Goal: Information Seeking & Learning: Compare options

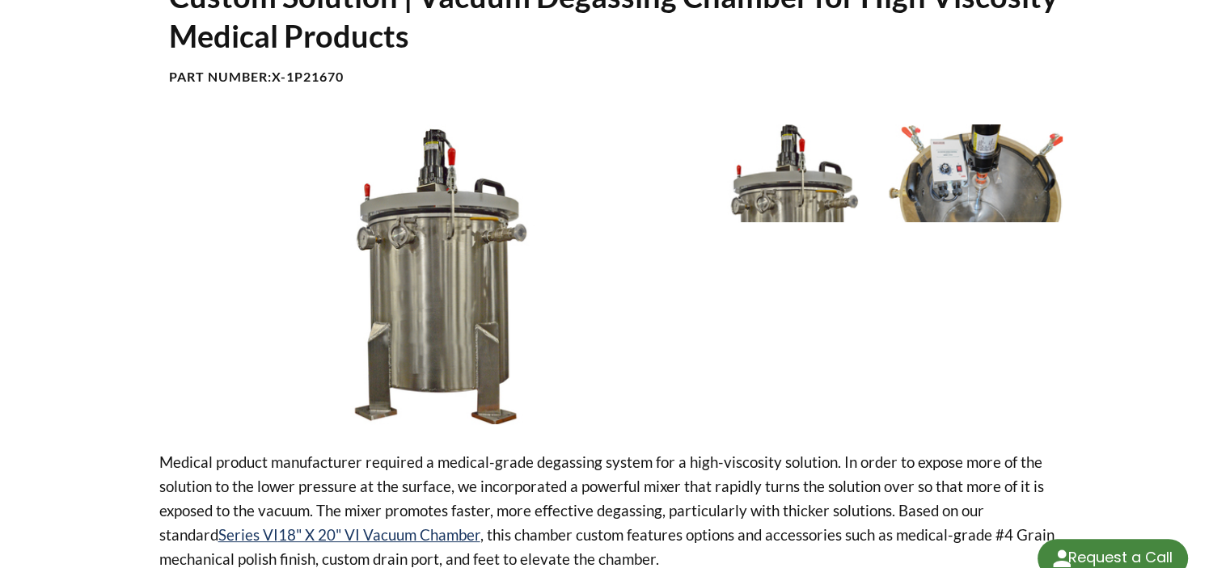
select select "Приспособление за езикови преводи"
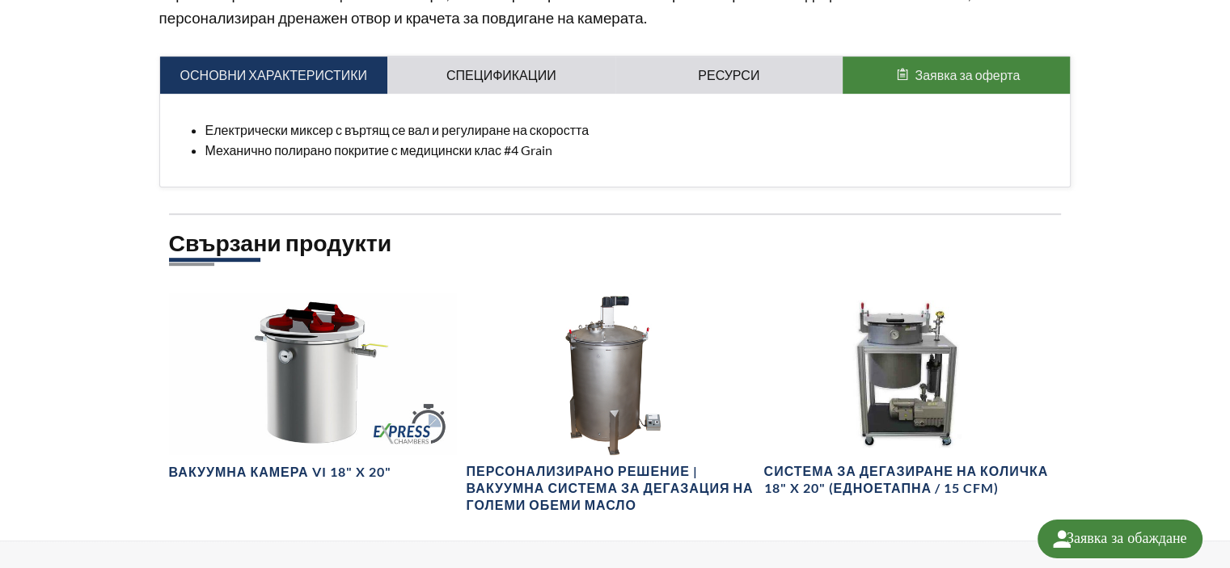
scroll to position [889, 0]
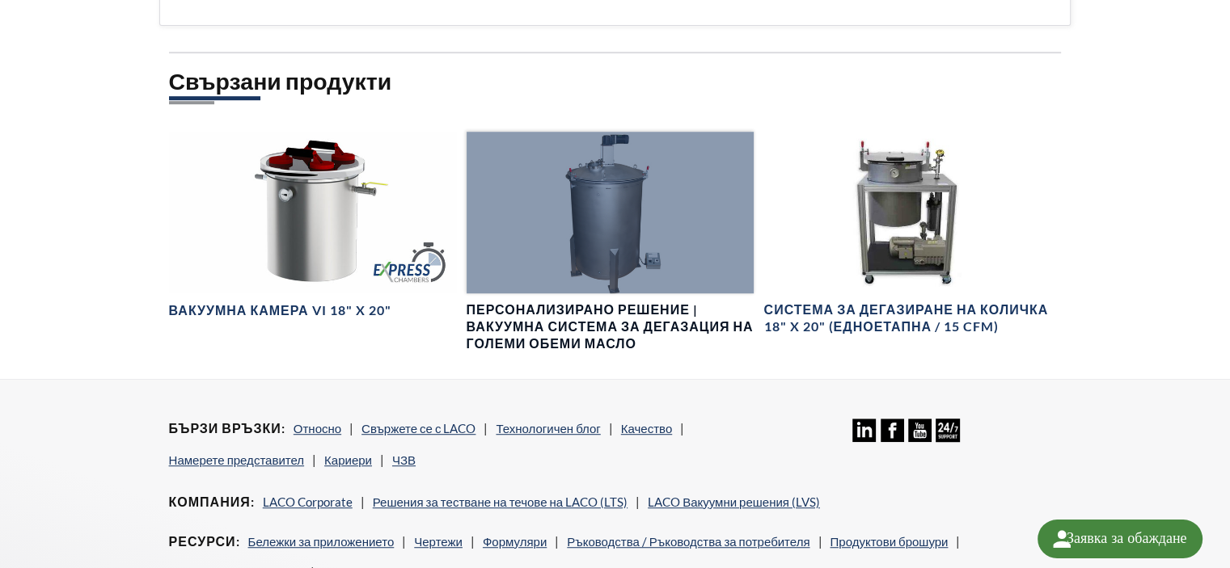
click at [627, 351] on font "Персонализирано решение | Вакуумна система за дегазация на големи обеми масло" at bounding box center [609, 326] width 287 height 49
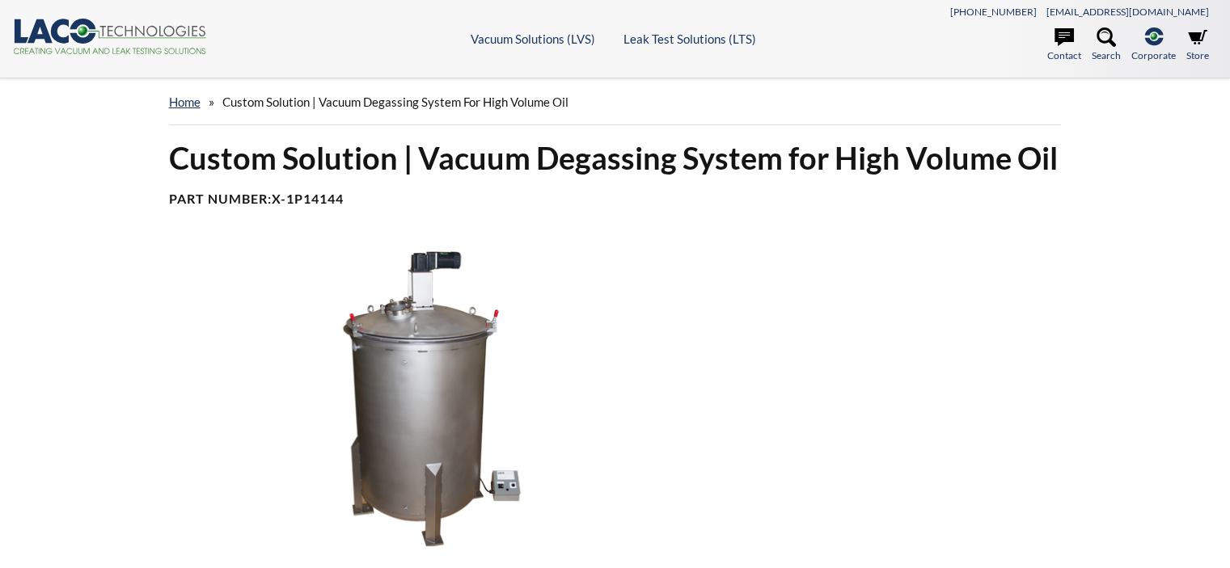
select select "Приспособление за езикови преводи"
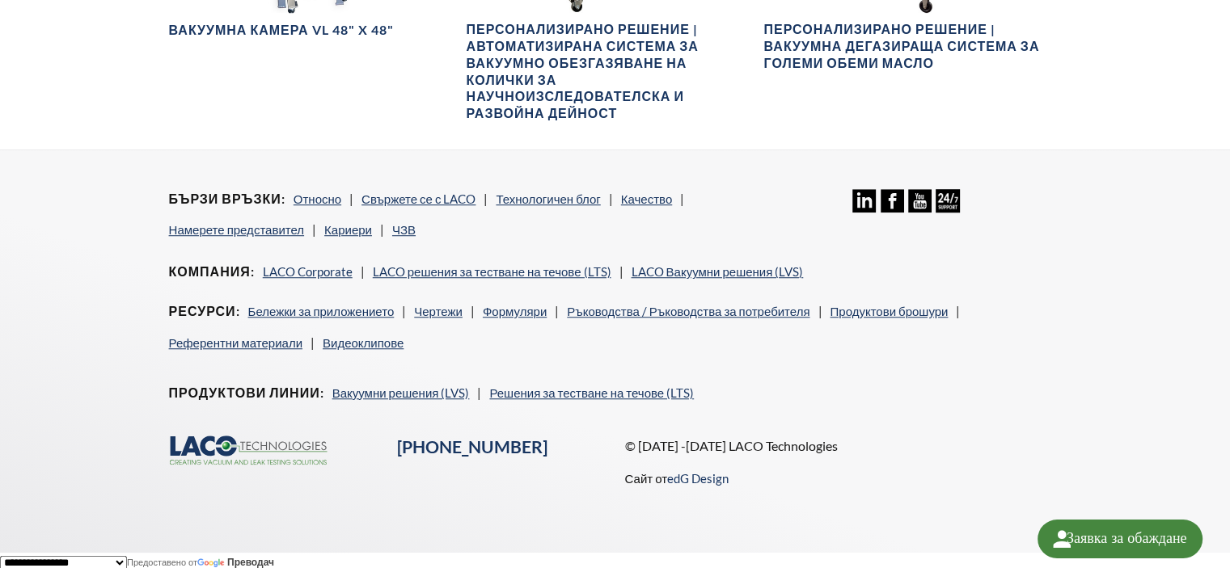
scroll to position [876, 0]
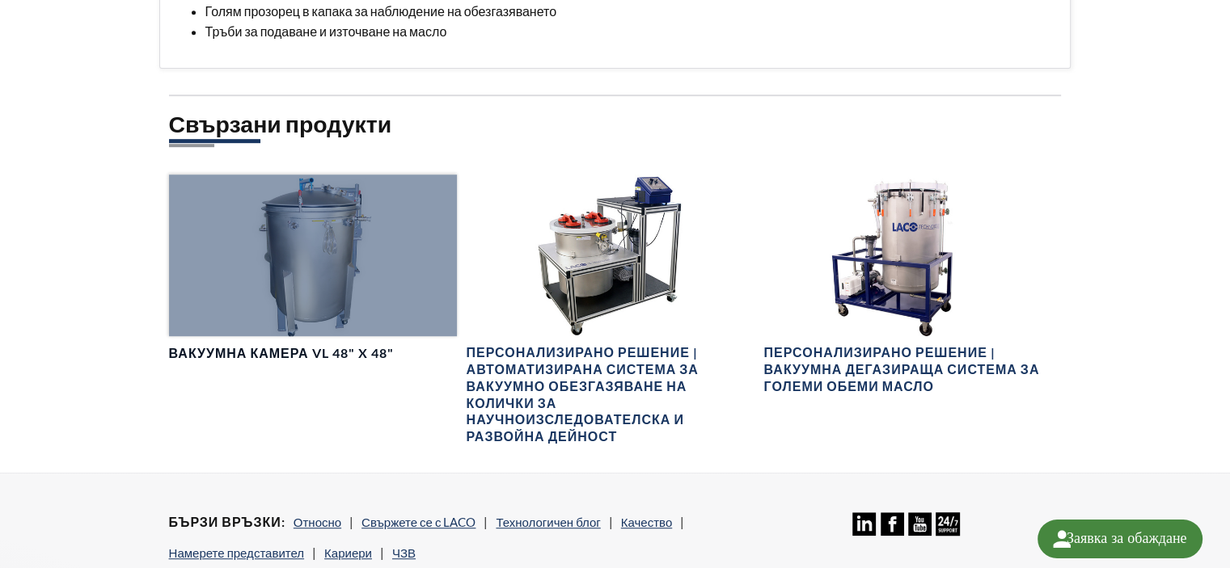
click at [295, 255] on div at bounding box center [313, 256] width 288 height 162
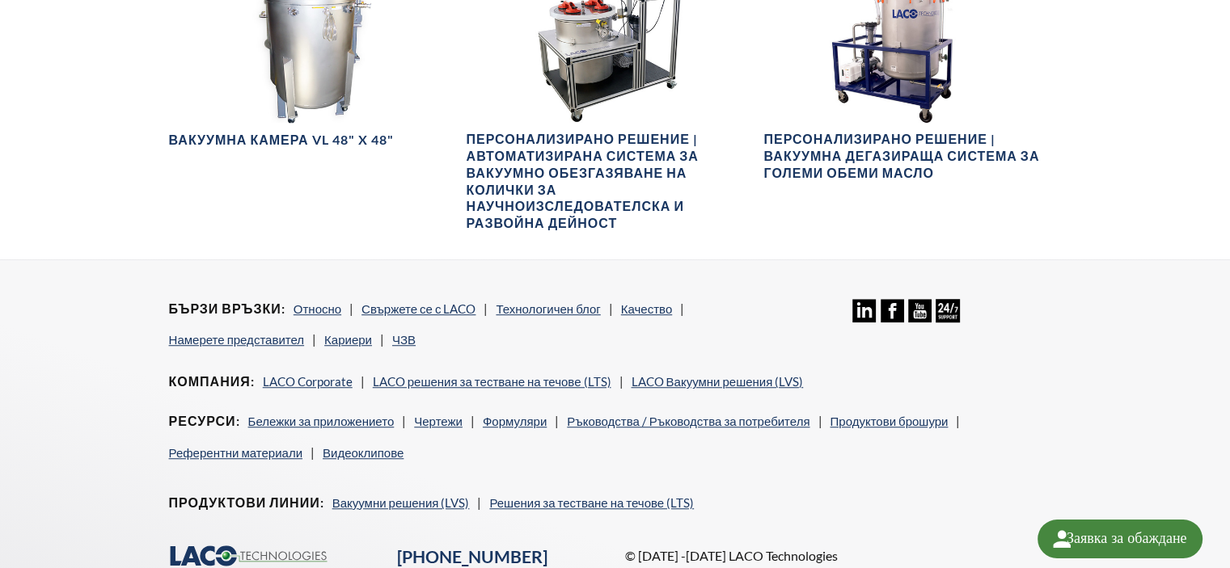
scroll to position [936, 0]
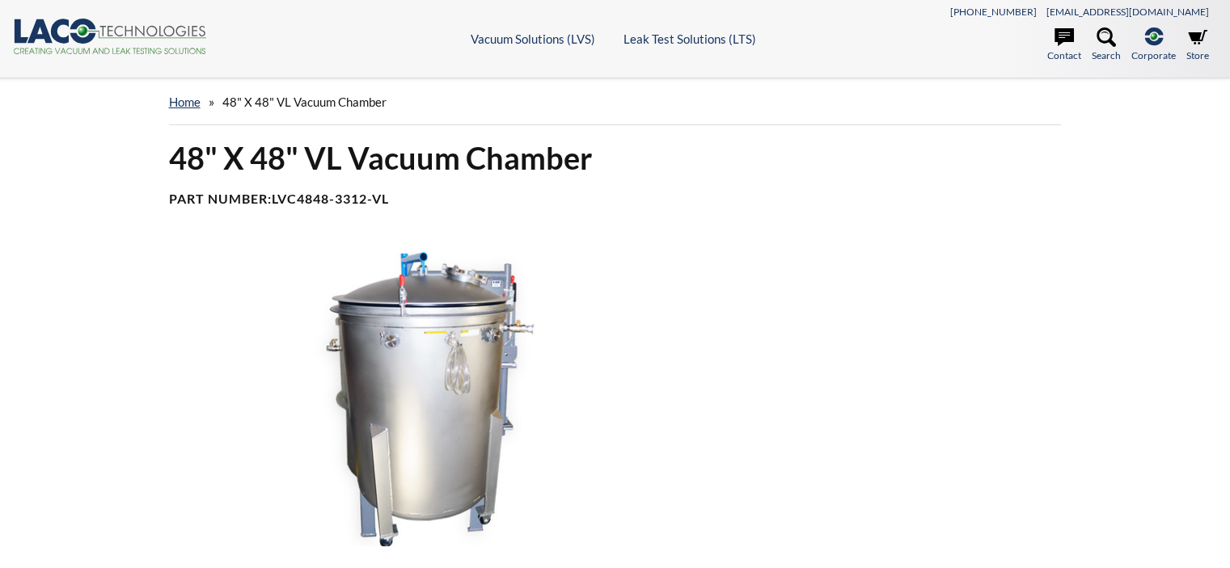
select select "Приспособление за езикови преводи"
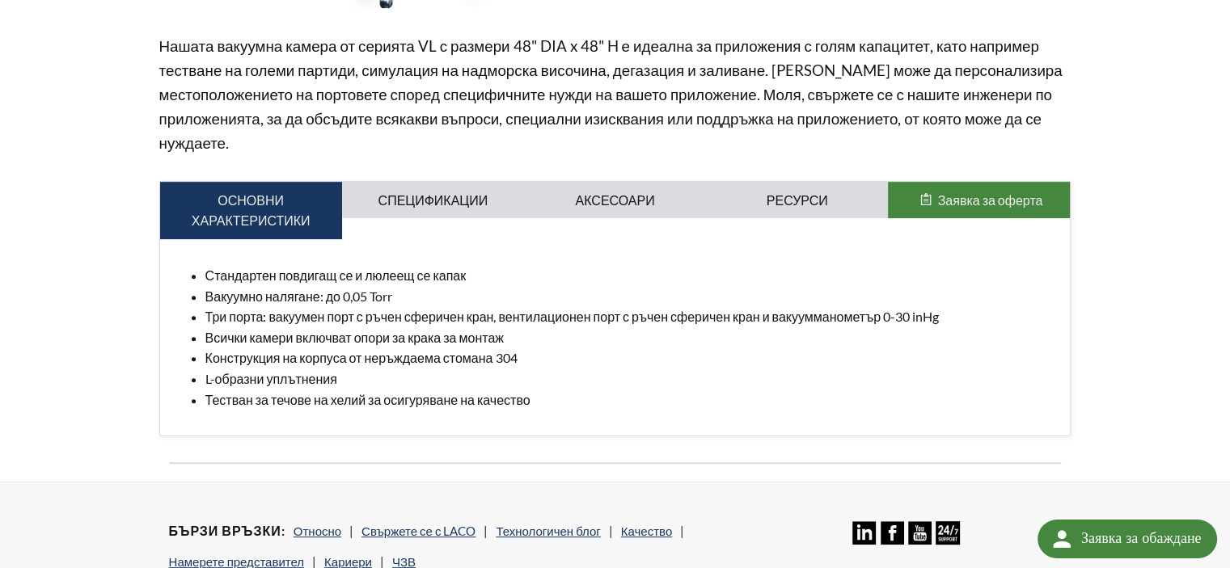
scroll to position [566, 0]
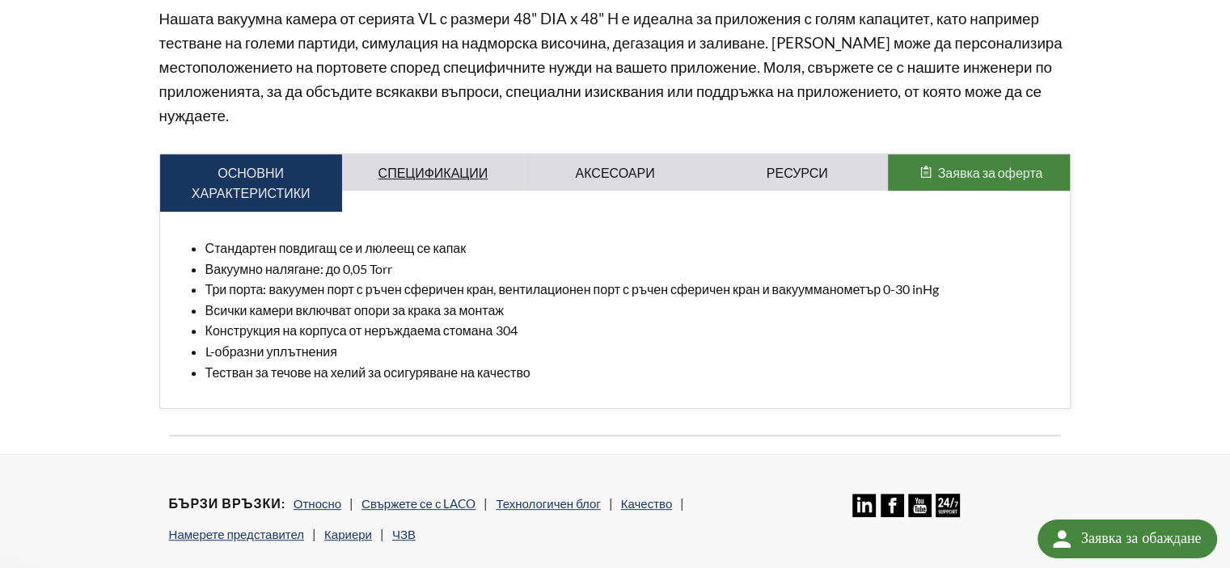
click at [452, 165] on font "Спецификации" at bounding box center [433, 172] width 110 height 15
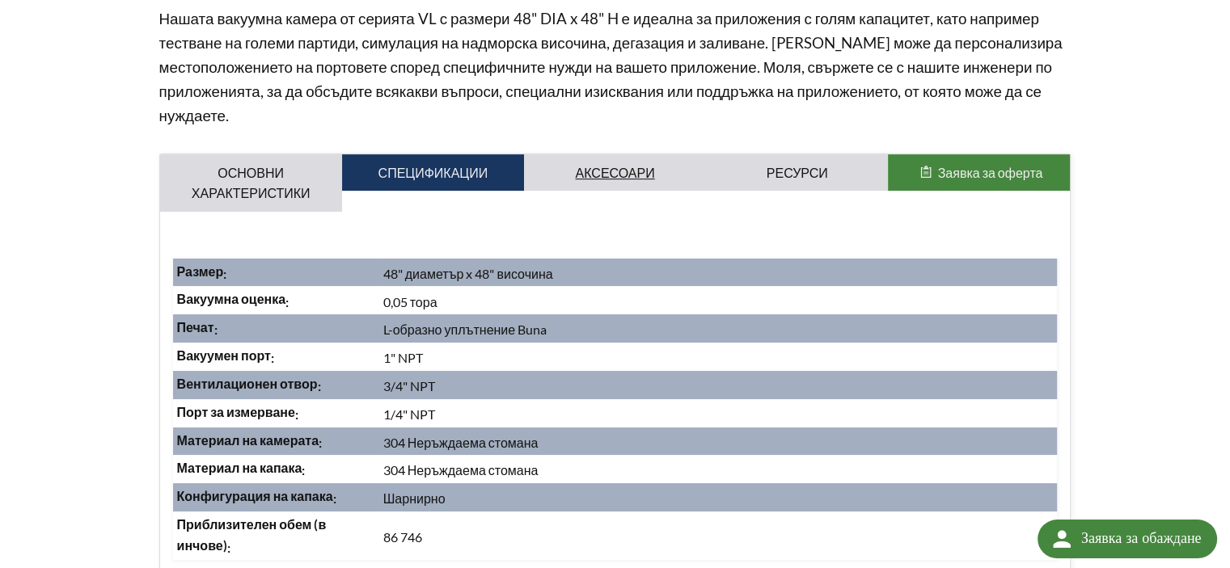
click at [622, 175] on font "Аксесоари" at bounding box center [614, 172] width 79 height 15
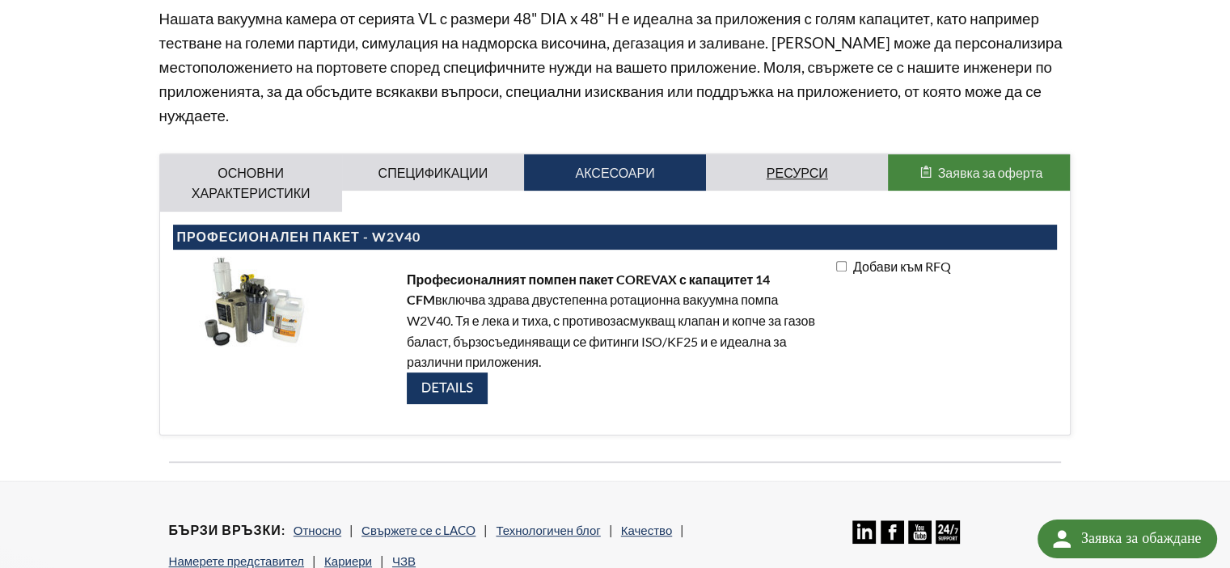
click at [842, 165] on link "Ресурси" at bounding box center [797, 172] width 182 height 37
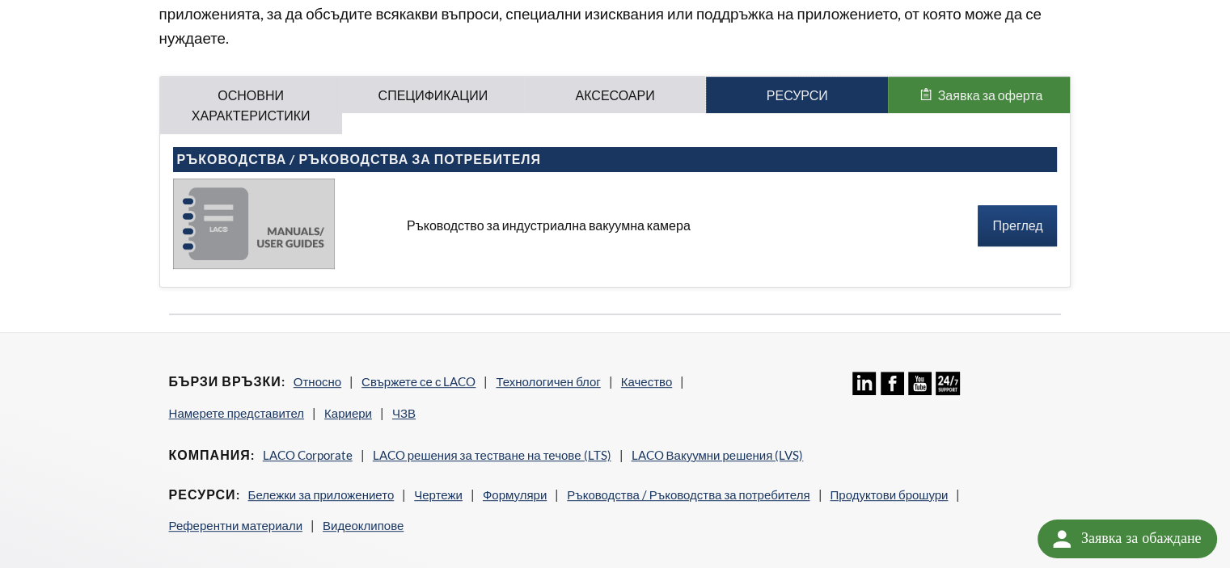
scroll to position [808, 0]
